Goal: Information Seeking & Learning: Check status

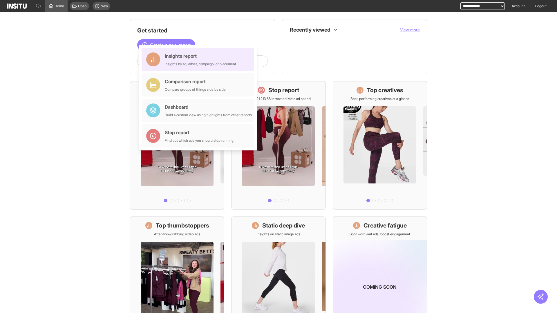
click at [199, 59] on div "Insights report Insights by ad, adset, campaign, or placement" at bounding box center [200, 60] width 71 height 14
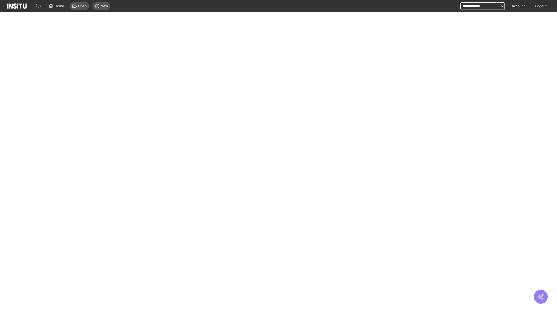
select select "**"
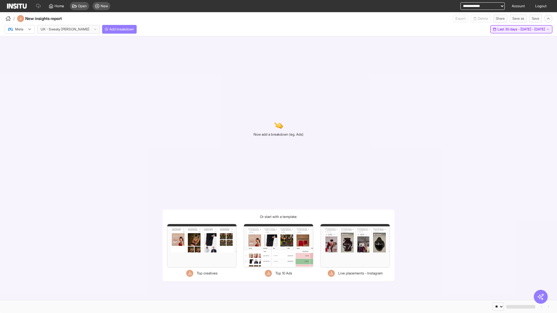
click at [511, 29] on span "Last 30 days - [DATE] - [DATE]" at bounding box center [522, 29] width 48 height 5
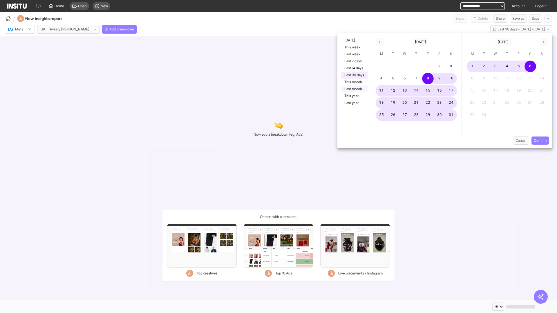
click at [354, 89] on button "Last month" at bounding box center [354, 89] width 27 height 7
